Goal: Information Seeking & Learning: Check status

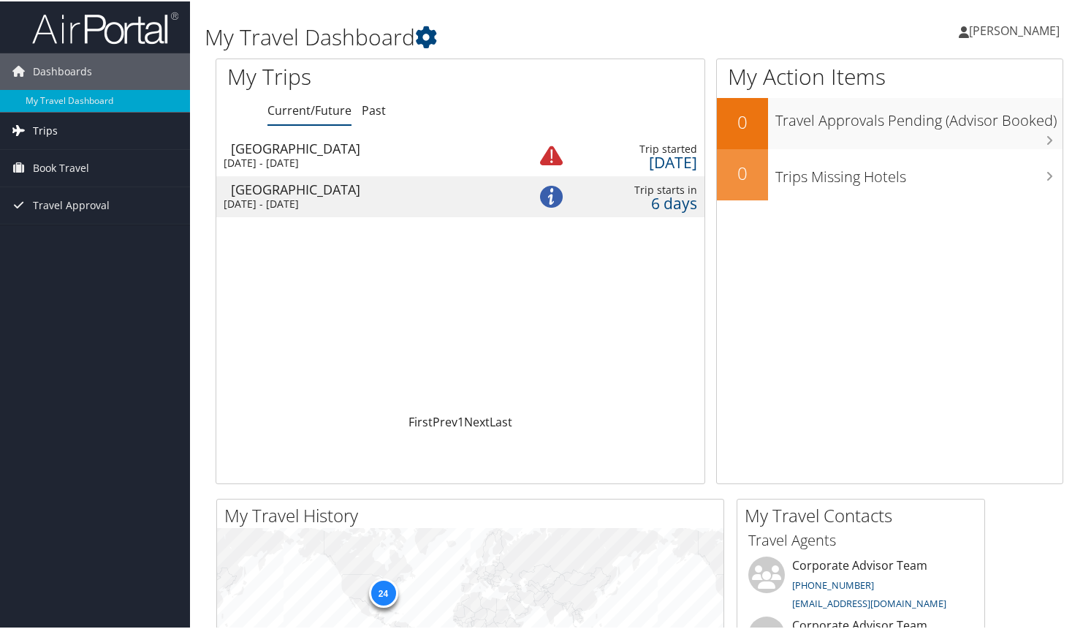
click at [56, 141] on link "Trips" at bounding box center [95, 129] width 190 height 37
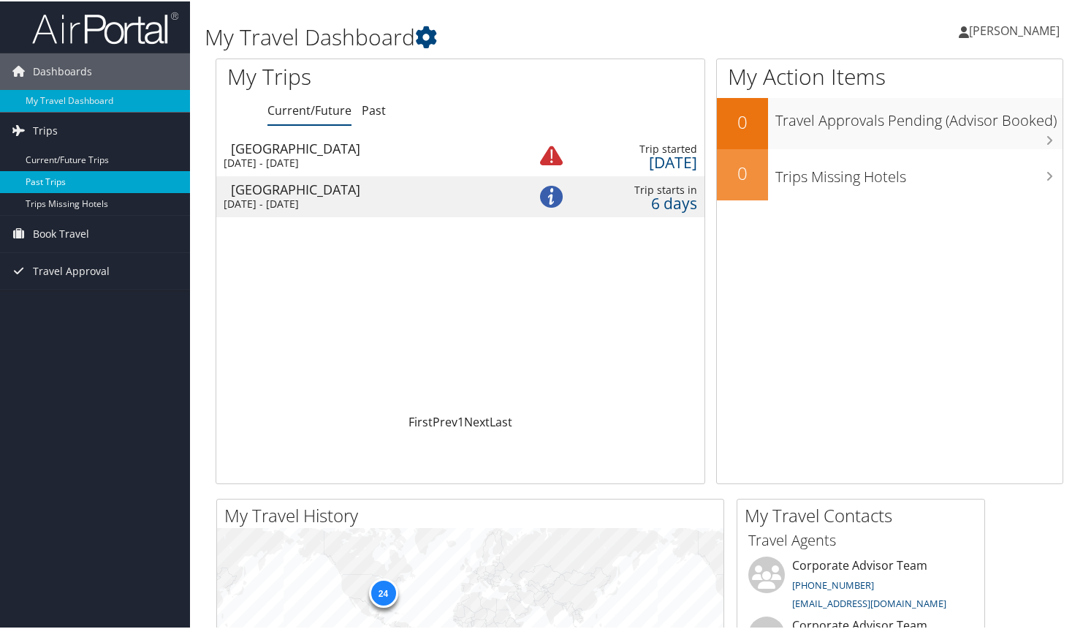
click at [48, 182] on link "Past Trips" at bounding box center [95, 181] width 190 height 22
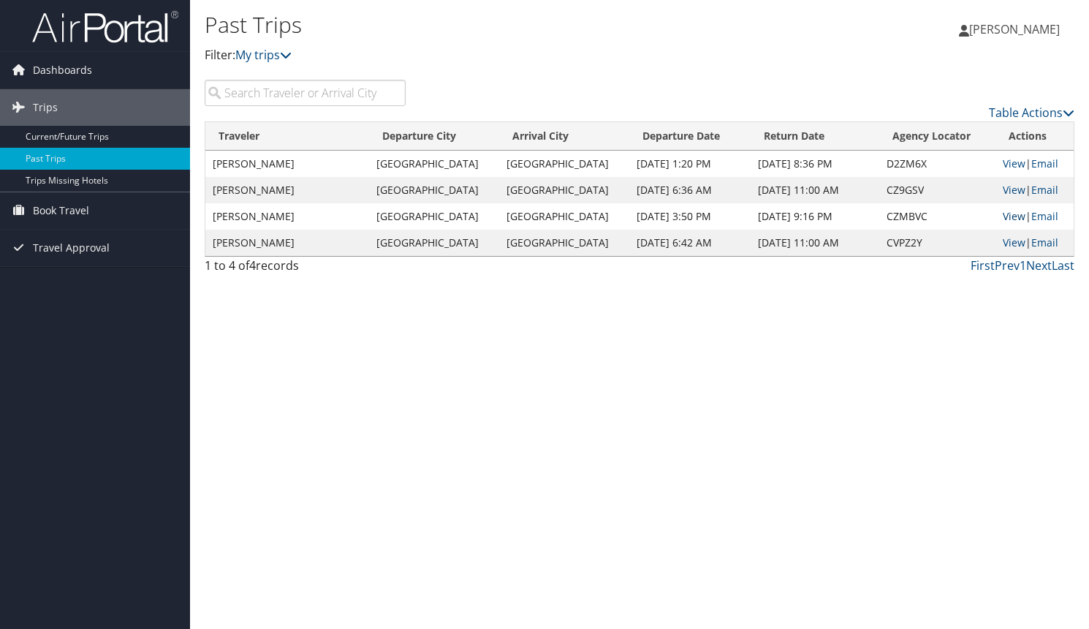
click at [1009, 220] on link "View" at bounding box center [1014, 216] width 23 height 14
click at [1003, 188] on link "View" at bounding box center [1014, 190] width 23 height 14
click at [1001, 180] on td "View | Email" at bounding box center [1034, 190] width 78 height 26
click at [1004, 186] on link "View" at bounding box center [1014, 190] width 23 height 14
click at [1004, 164] on link "View" at bounding box center [1014, 163] width 23 height 14
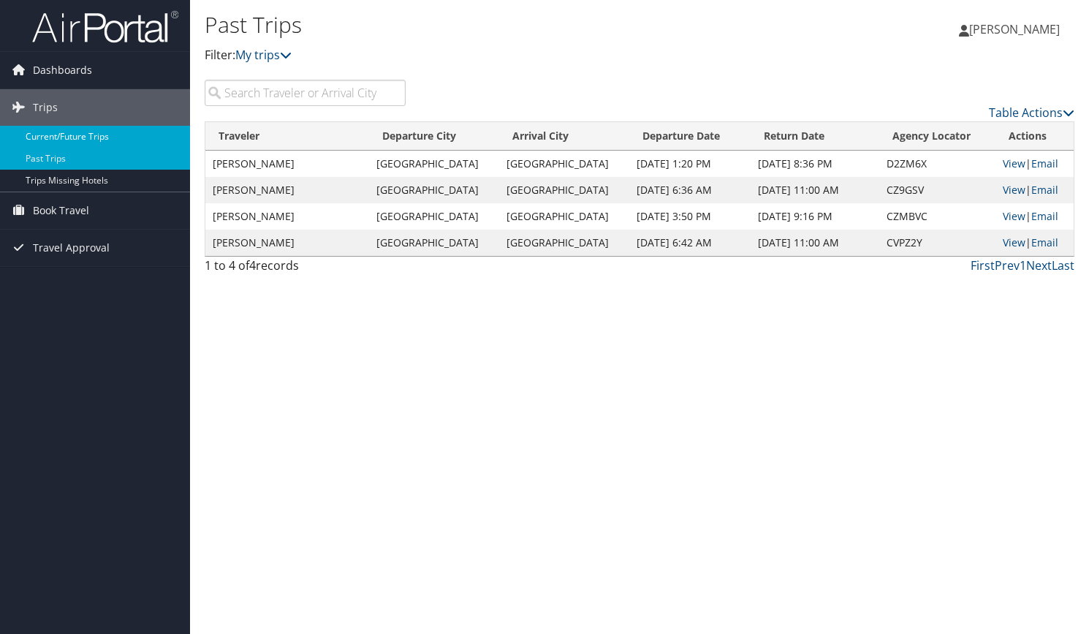
click at [104, 134] on link "Current/Future Trips" at bounding box center [95, 137] width 190 height 22
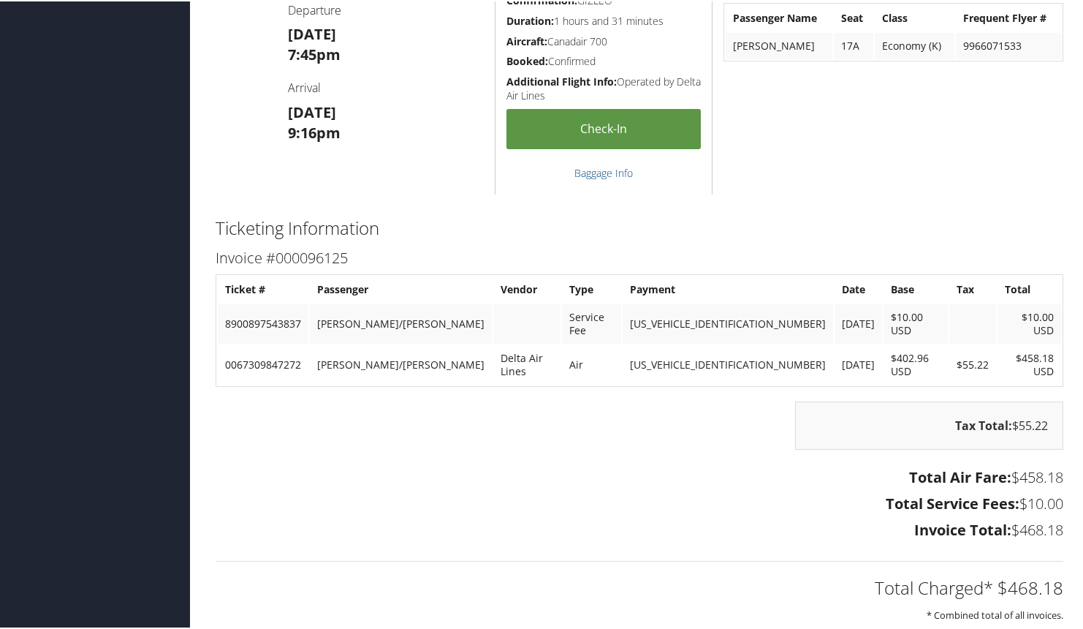
scroll to position [903, 0]
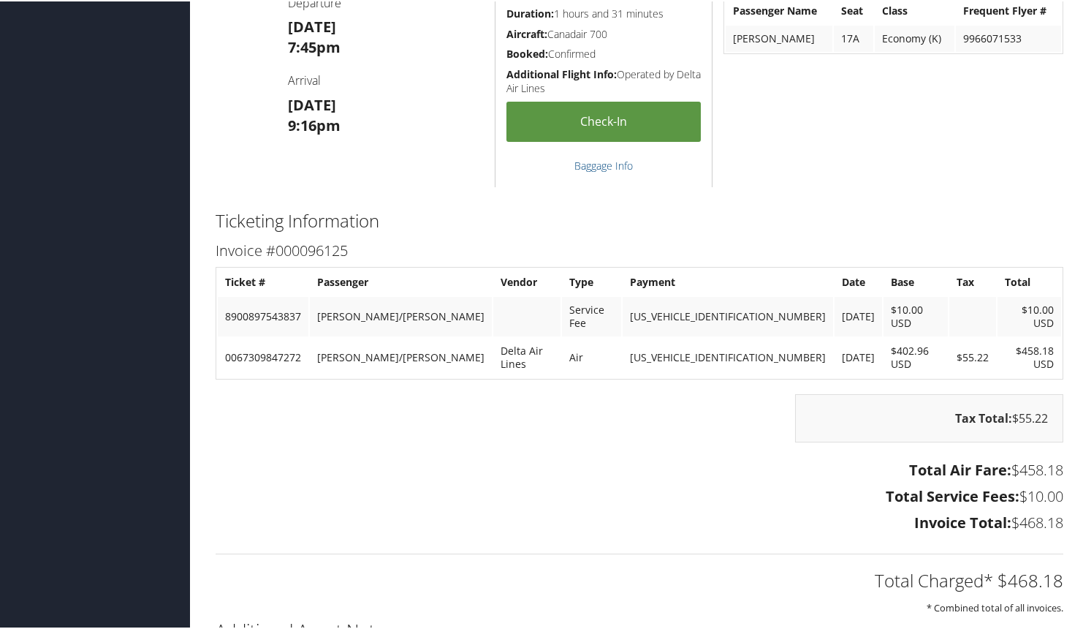
click at [911, 224] on h2 "Ticketing Information" at bounding box center [640, 219] width 848 height 25
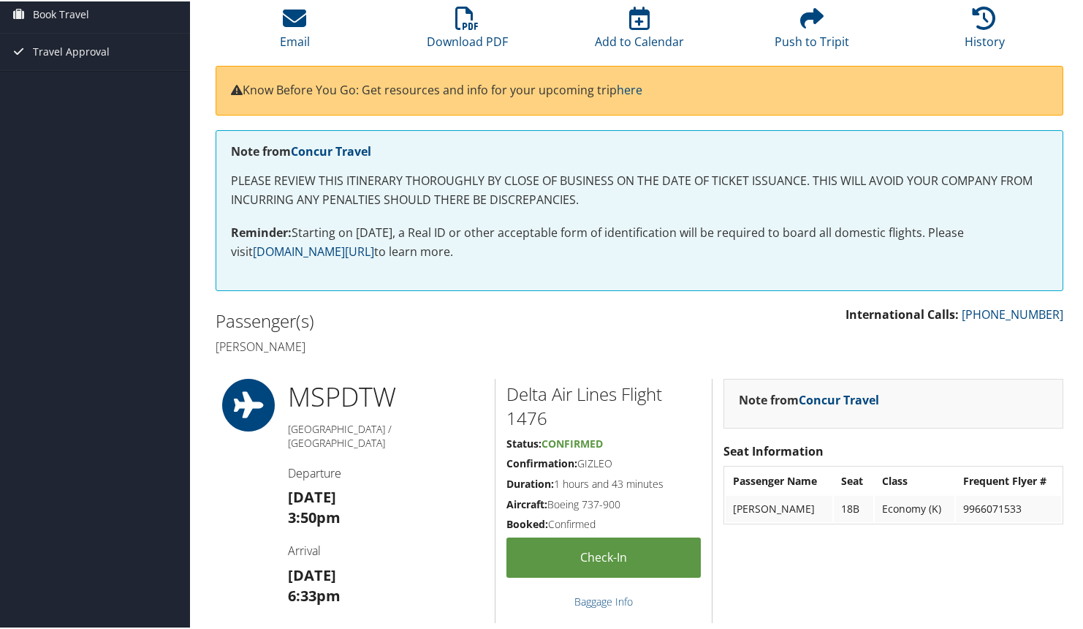
scroll to position [0, 0]
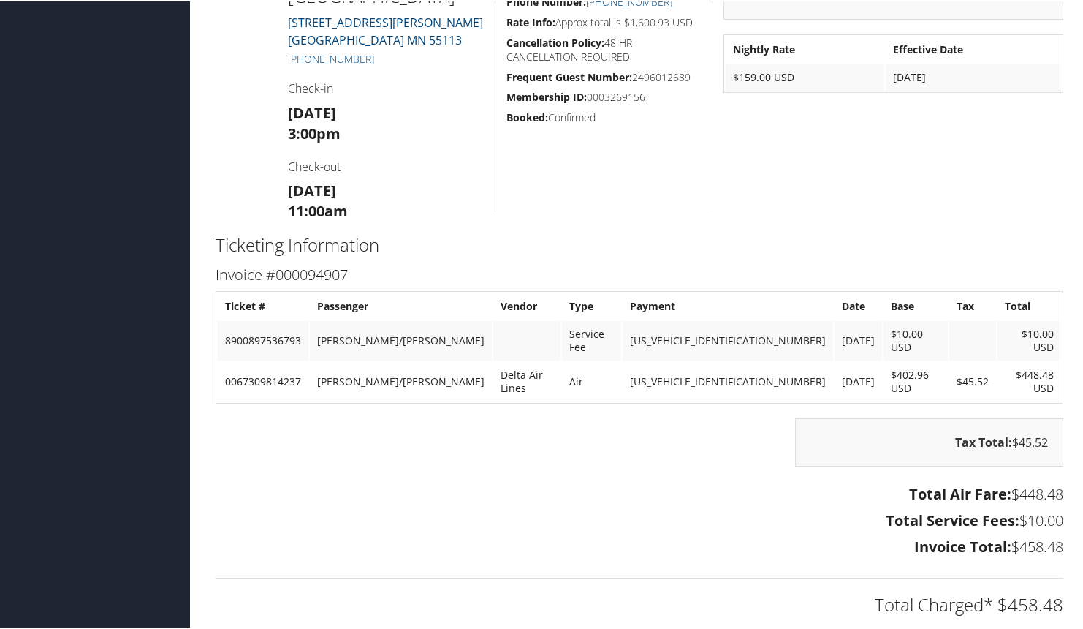
scroll to position [877, 0]
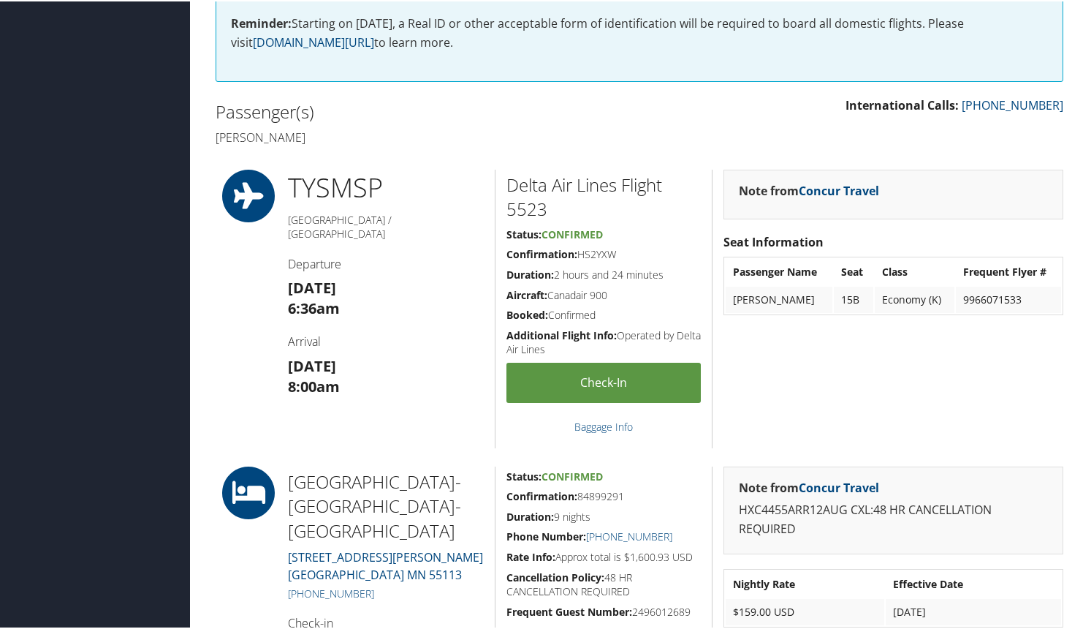
scroll to position [292, 0]
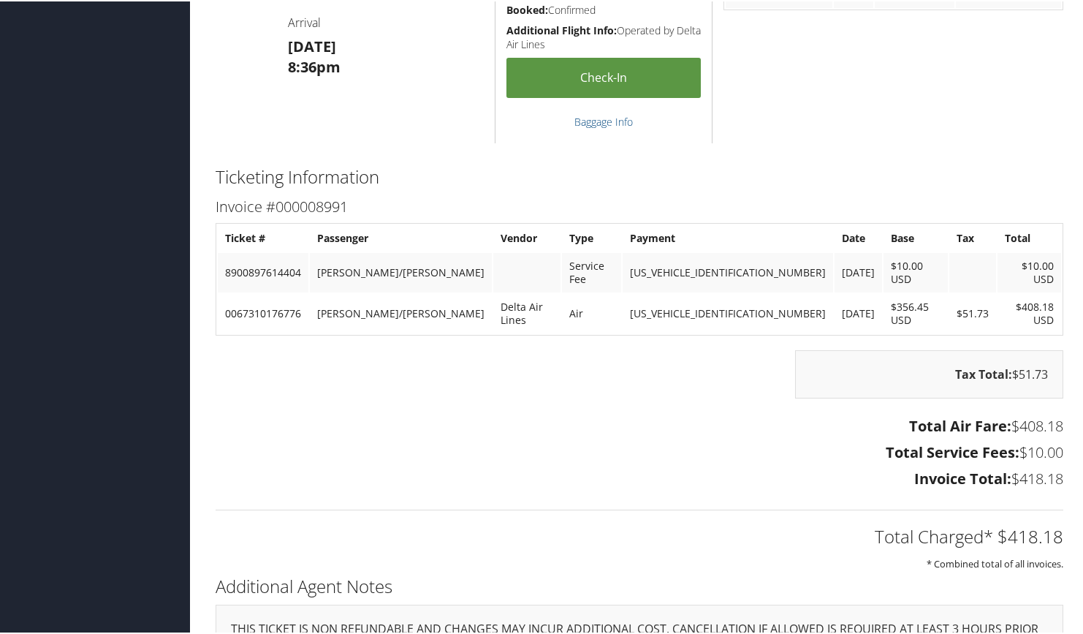
scroll to position [950, 0]
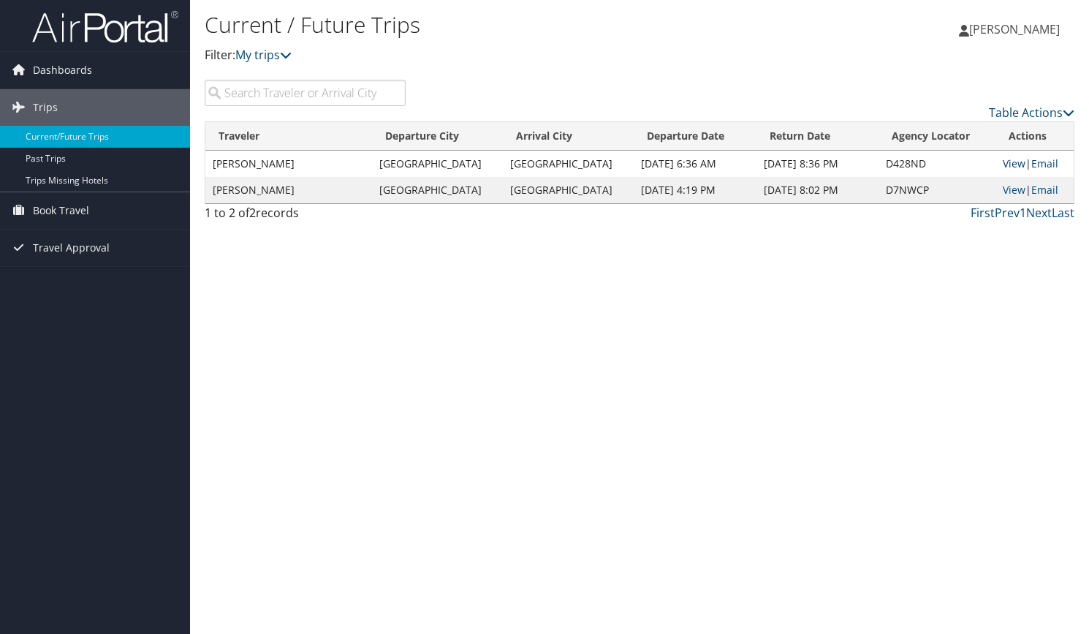
click at [1004, 157] on link "View" at bounding box center [1014, 163] width 23 height 14
click at [51, 151] on link "Past Trips" at bounding box center [95, 159] width 190 height 22
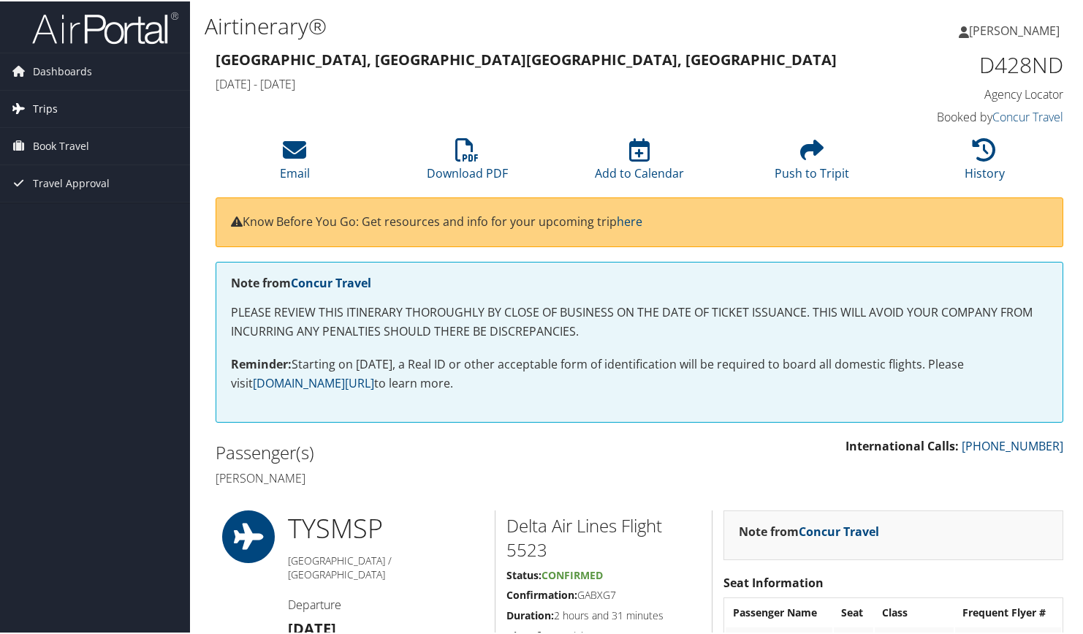
click at [54, 110] on span "Trips" at bounding box center [45, 107] width 25 height 37
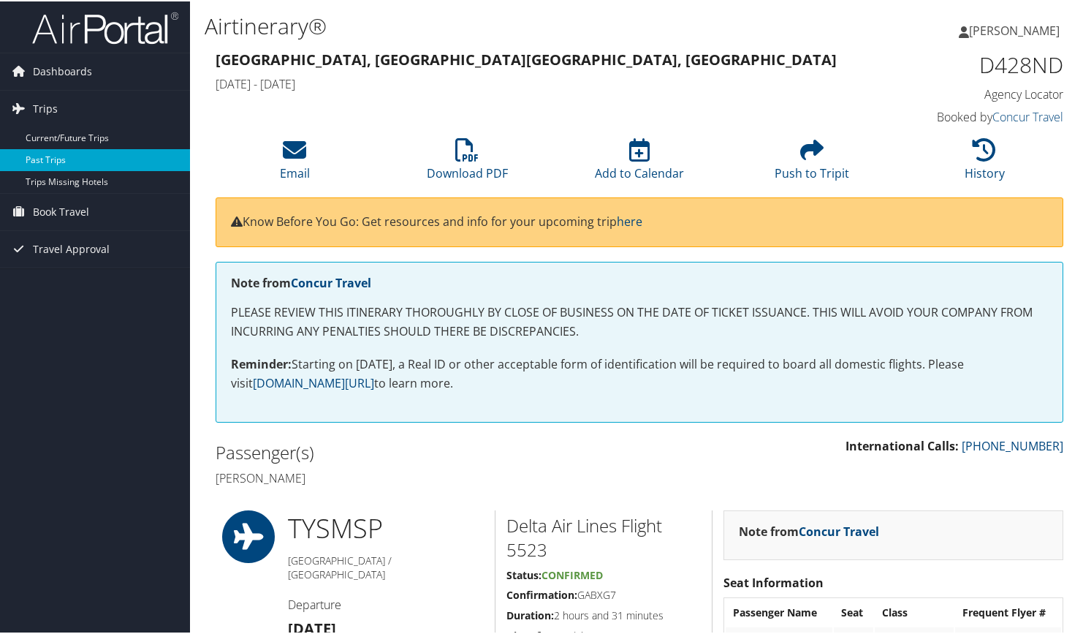
click at [59, 156] on link "Past Trips" at bounding box center [95, 159] width 190 height 22
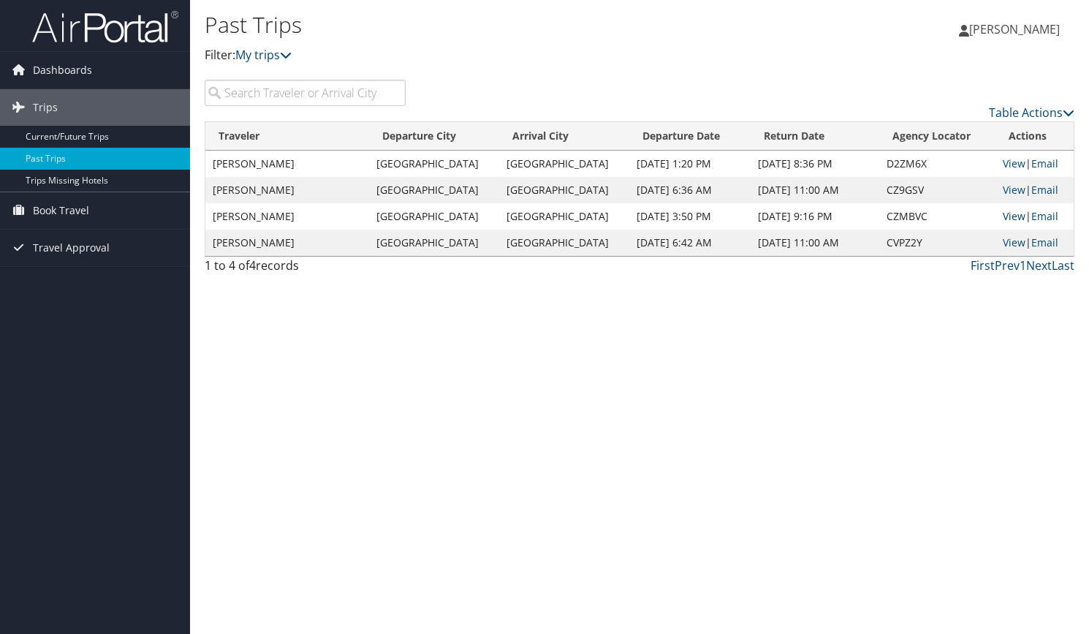
click at [1004, 217] on link "View" at bounding box center [1014, 216] width 23 height 14
click at [1006, 213] on link "View" at bounding box center [1014, 216] width 23 height 14
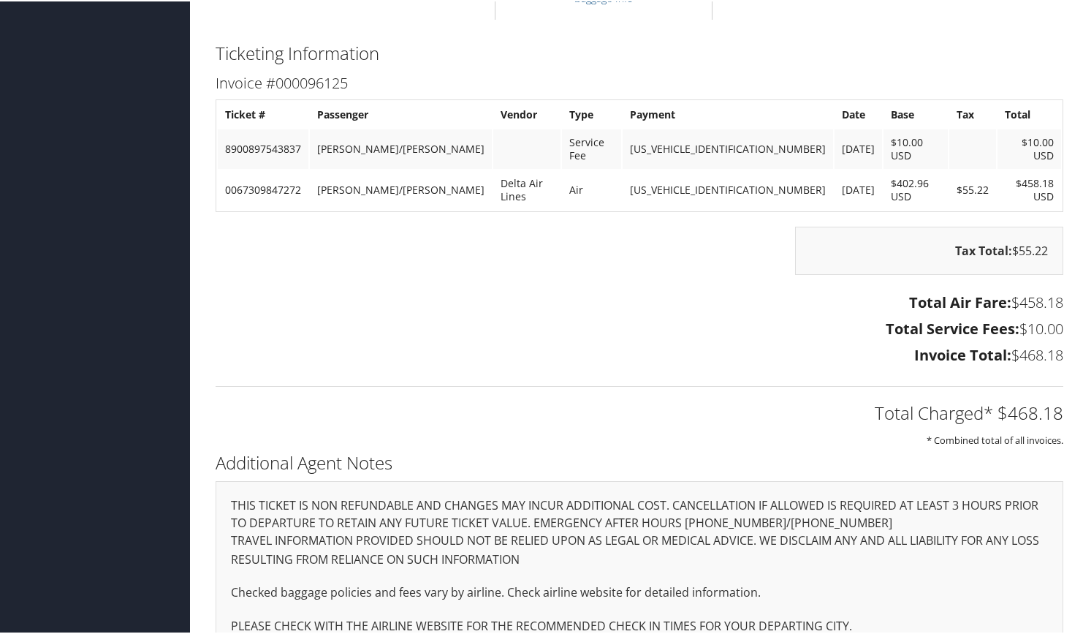
scroll to position [1071, 0]
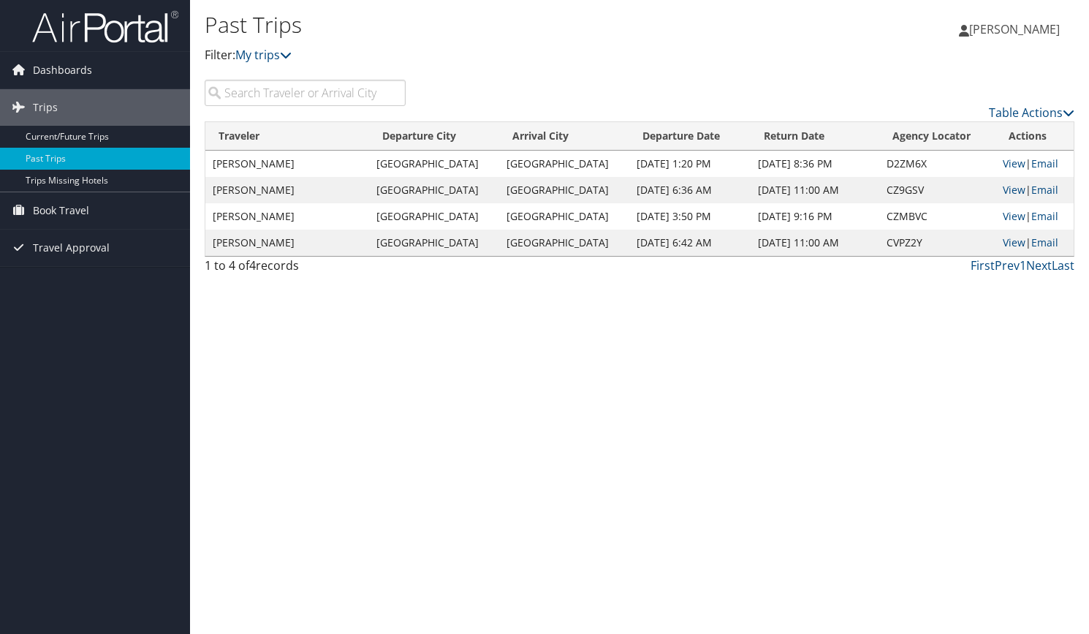
click at [449, 186] on td "Knoxville" at bounding box center [434, 190] width 130 height 26
click at [1003, 183] on link "View" at bounding box center [1014, 190] width 23 height 14
click at [1003, 160] on link "View" at bounding box center [1014, 163] width 23 height 14
click at [1010, 163] on link "View" at bounding box center [1014, 163] width 23 height 14
click at [97, 135] on link "Current/Future Trips" at bounding box center [95, 137] width 190 height 22
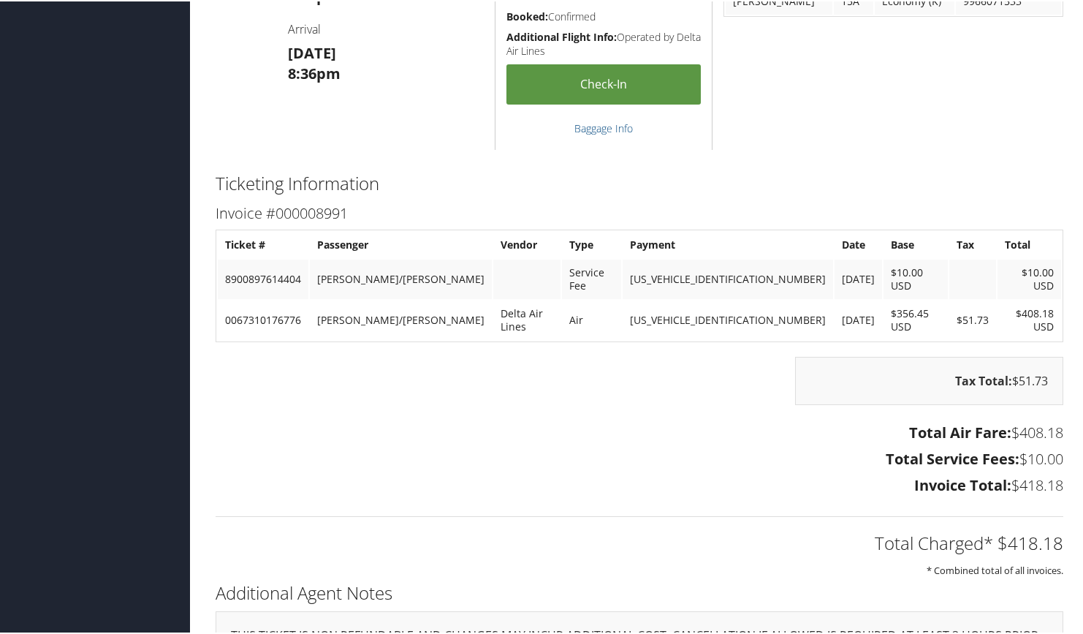
scroll to position [1023, 0]
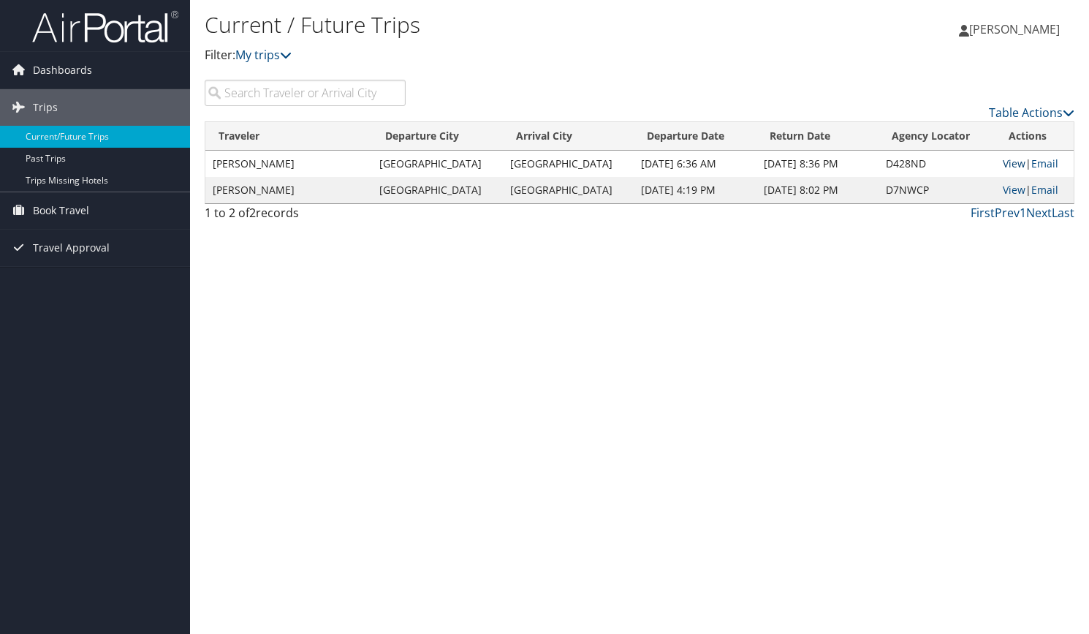
click at [1009, 166] on link "View" at bounding box center [1014, 163] width 23 height 14
click at [1009, 161] on link "View" at bounding box center [1014, 163] width 23 height 14
click at [1004, 186] on link "View" at bounding box center [1014, 190] width 23 height 14
click at [111, 156] on link "Past Trips" at bounding box center [95, 159] width 190 height 22
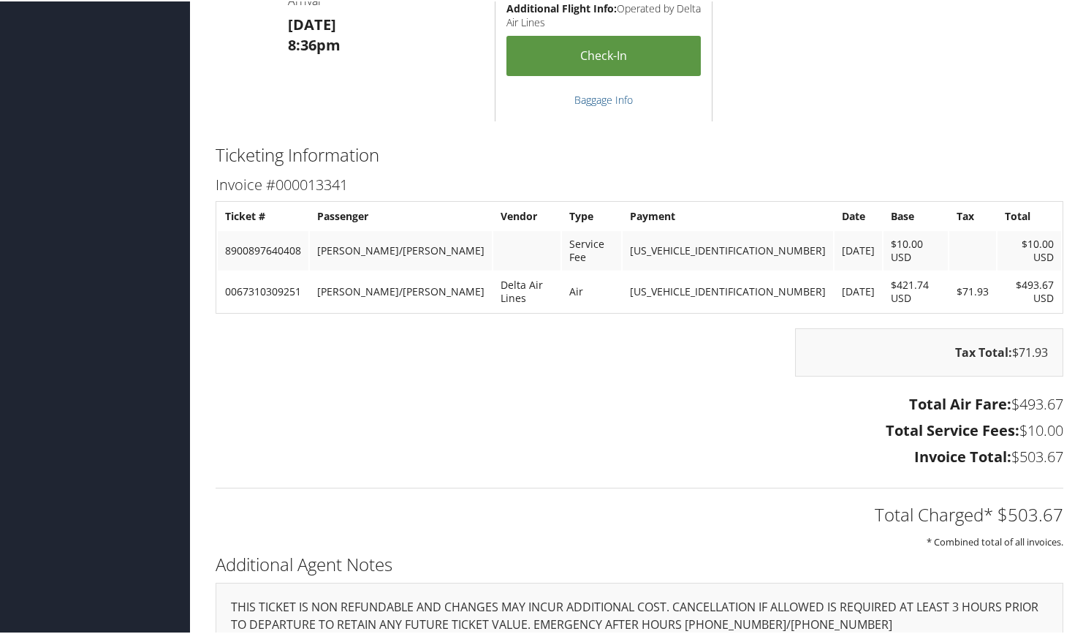
scroll to position [1861, 0]
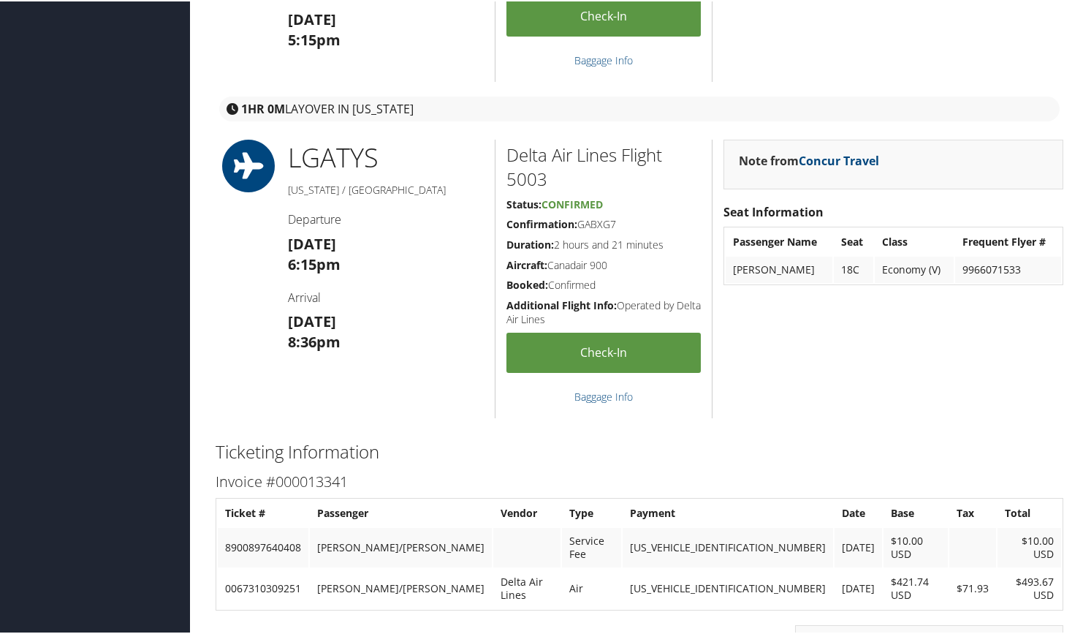
scroll to position [1608, 0]
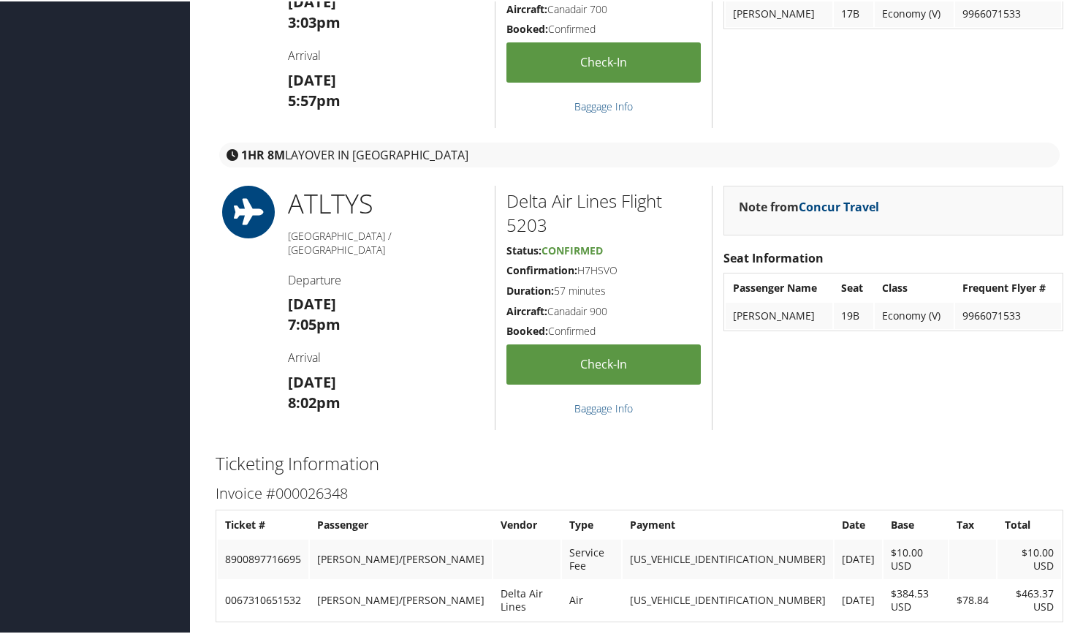
scroll to position [1973, 0]
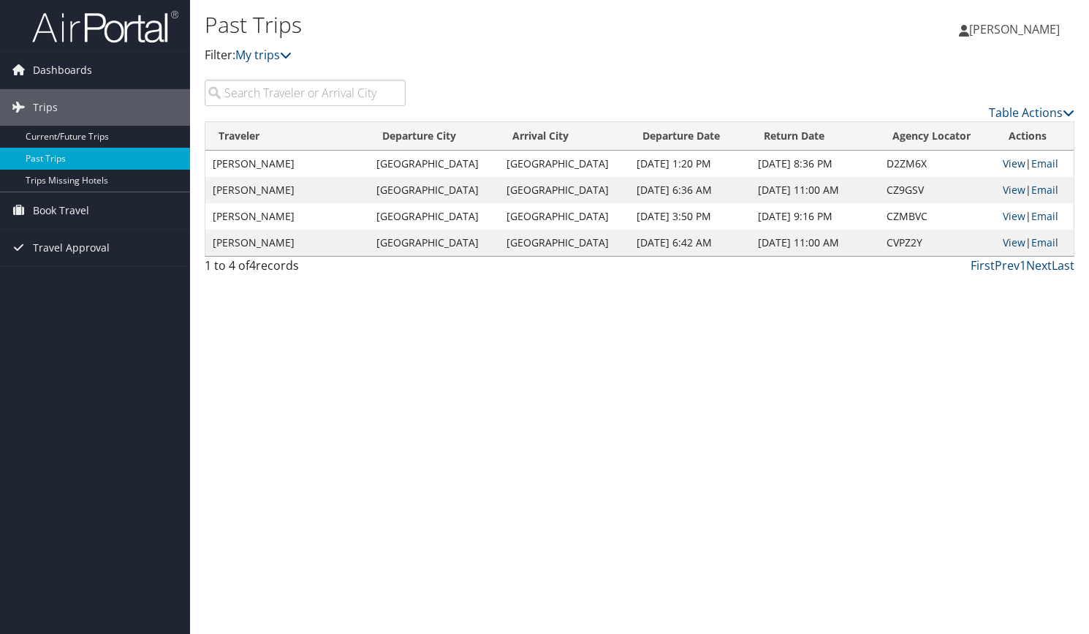
click at [1003, 164] on link "View" at bounding box center [1014, 163] width 23 height 14
click at [1003, 186] on link "View" at bounding box center [1014, 190] width 23 height 14
click at [1004, 216] on link "View" at bounding box center [1014, 216] width 23 height 14
click at [1004, 243] on link "View" at bounding box center [1014, 242] width 23 height 14
click at [95, 137] on link "Current/Future Trips" at bounding box center [95, 137] width 190 height 22
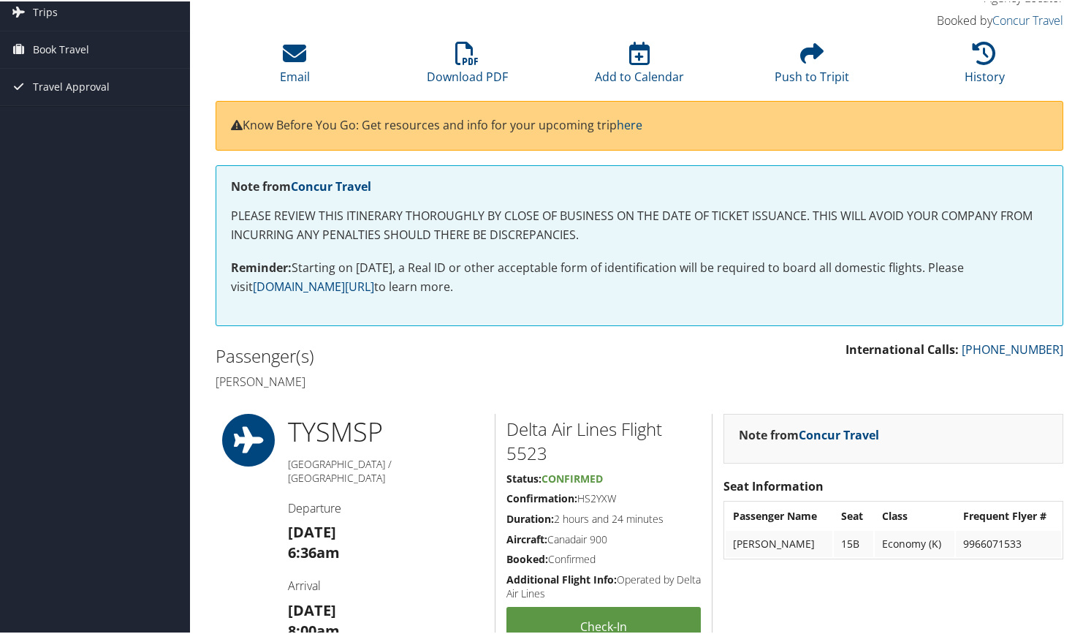
scroll to position [73, 0]
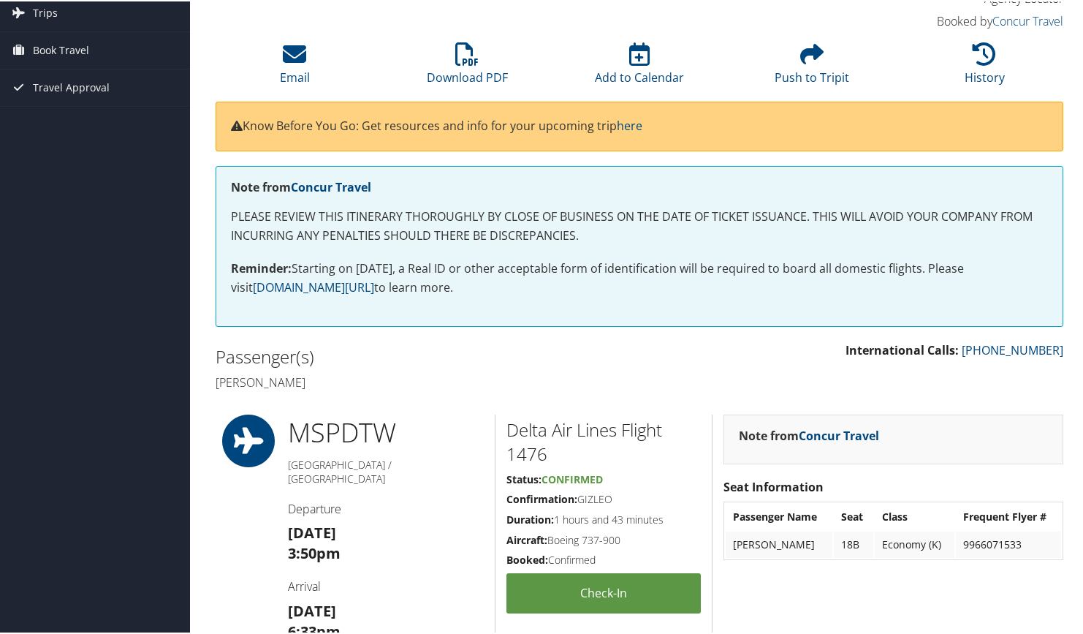
scroll to position [73, 0]
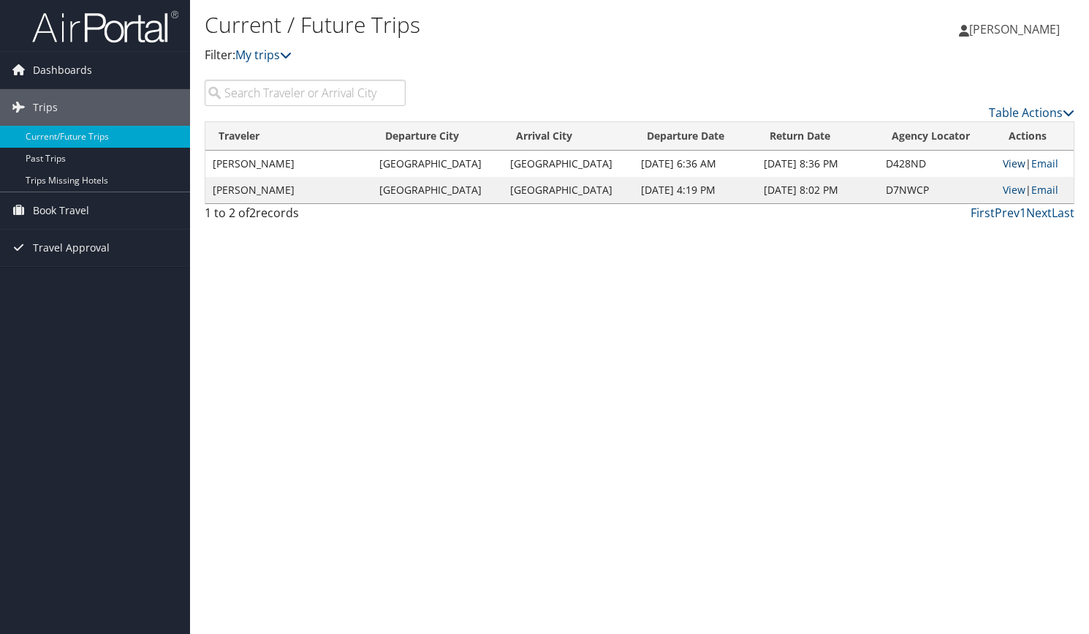
click at [1004, 164] on link "View" at bounding box center [1014, 163] width 23 height 14
